Goal: Task Accomplishment & Management: Manage account settings

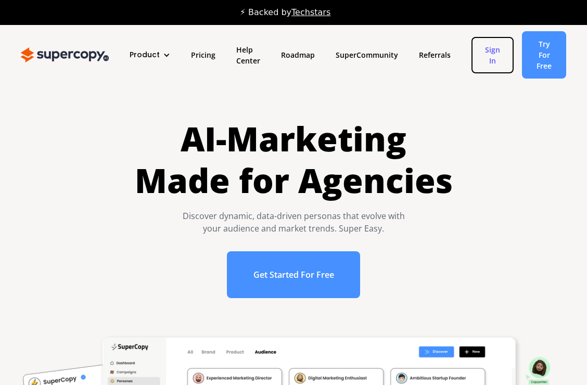
click at [482, 57] on link "Sign In" at bounding box center [493, 55] width 42 height 36
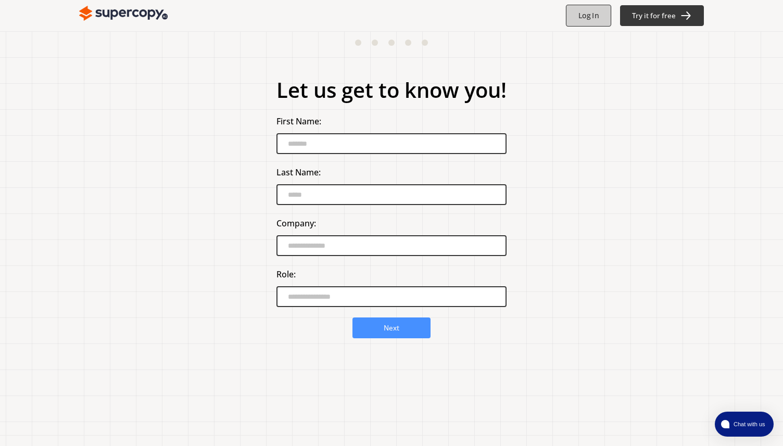
click at [602, 16] on button "Log In" at bounding box center [587, 16] width 45 height 22
